Goal: Task Accomplishment & Management: Manage account settings

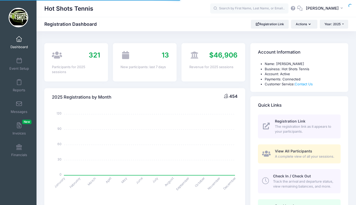
select select
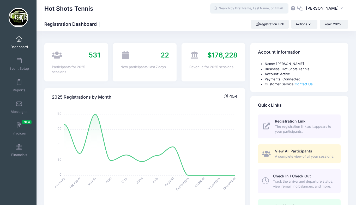
click at [247, 8] on input "text" at bounding box center [249, 8] width 78 height 10
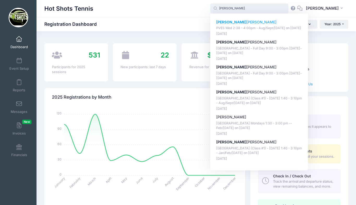
click at [243, 21] on p "Eliza Barshay" at bounding box center [259, 22] width 86 height 5
type input "Eliza Barshay (PVES Wed 2:38 - 4:00pm - Aug/Sept/Oct 2025, Aug-20, 2025)"
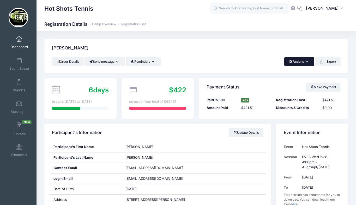
click at [298, 63] on button "Actions" at bounding box center [299, 61] width 30 height 9
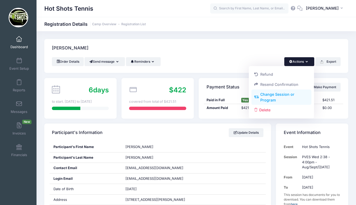
click at [281, 96] on link "Change Session or Program" at bounding box center [281, 98] width 60 height 16
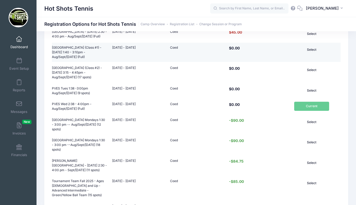
scroll to position [75, 0]
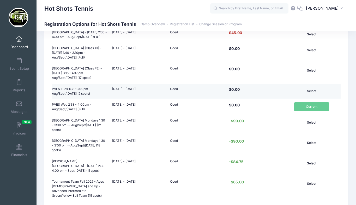
click at [309, 89] on button "Select" at bounding box center [311, 91] width 35 height 9
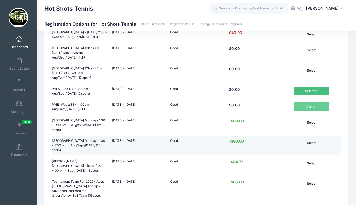
scroll to position [279, 0]
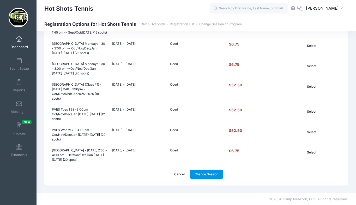
click at [202, 176] on link "Change Session" at bounding box center [206, 174] width 33 height 9
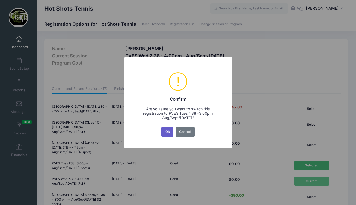
click at [168, 132] on button "Ok" at bounding box center [167, 132] width 12 height 9
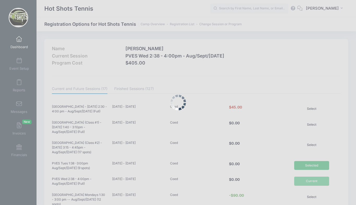
scroll to position [279, 0]
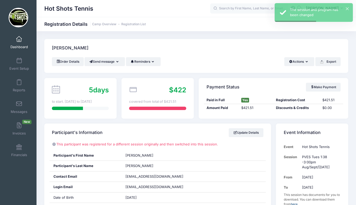
click at [19, 40] on span at bounding box center [19, 40] width 0 height 6
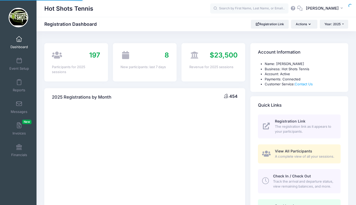
select select
